Goal: Task Accomplishment & Management: Manage account settings

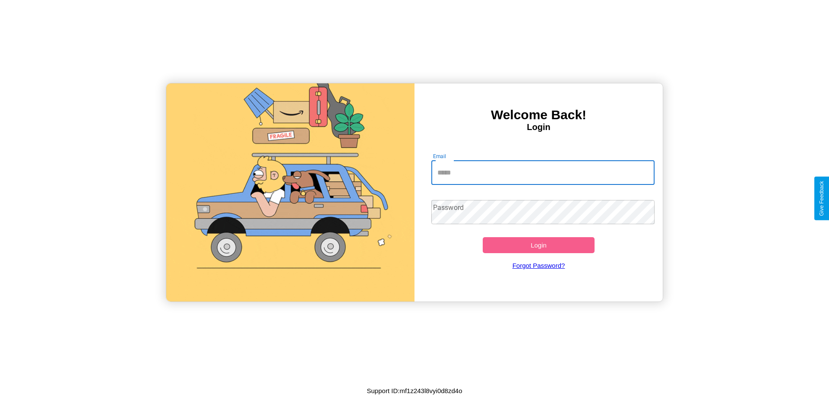
click at [543, 172] on input "Email" at bounding box center [543, 173] width 224 height 24
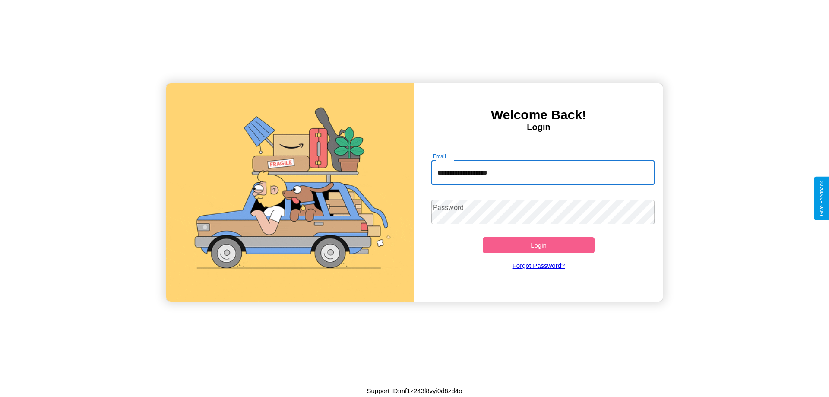
type input "**********"
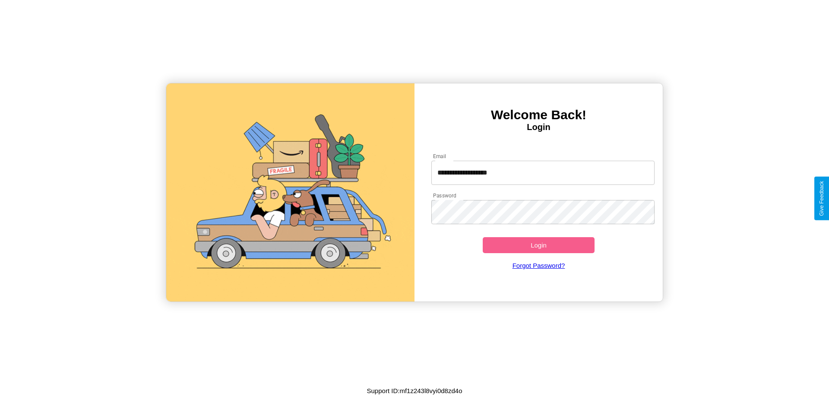
click at [539, 245] on button "Login" at bounding box center [539, 245] width 112 height 16
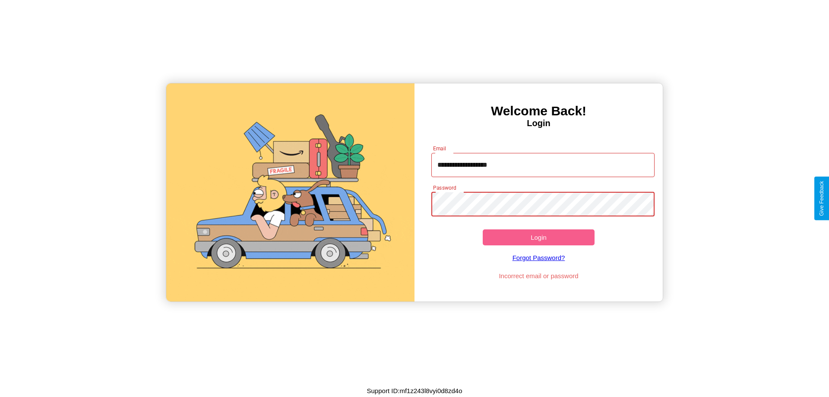
click at [539, 237] on button "Login" at bounding box center [539, 237] width 112 height 16
